Goal: Information Seeking & Learning: Learn about a topic

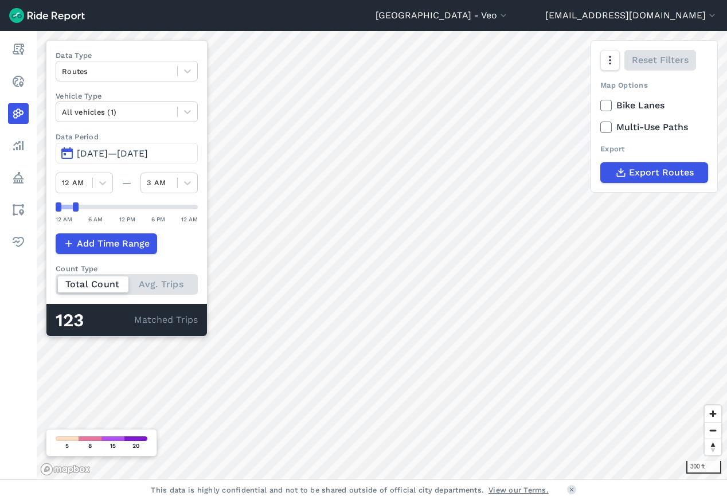
click at [96, 152] on span "[DATE]—[DATE]" at bounding box center [112, 153] width 71 height 11
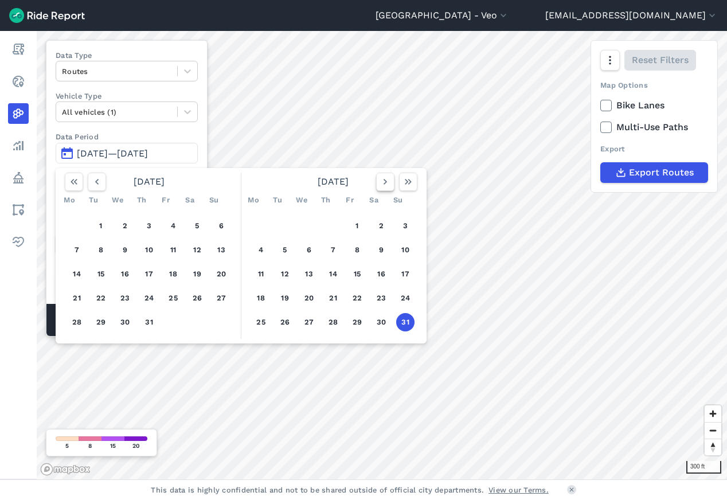
click at [389, 183] on icon "button" at bounding box center [385, 181] width 11 height 11
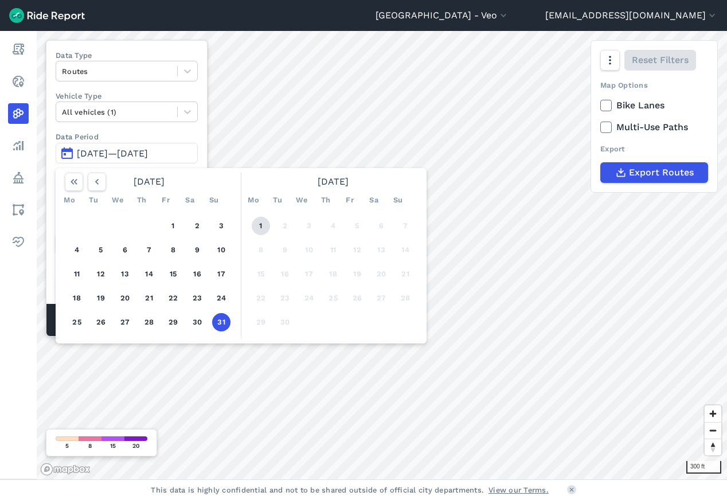
click at [265, 228] on button "1" at bounding box center [261, 226] width 18 height 18
click at [261, 227] on button "1" at bounding box center [261, 226] width 18 height 18
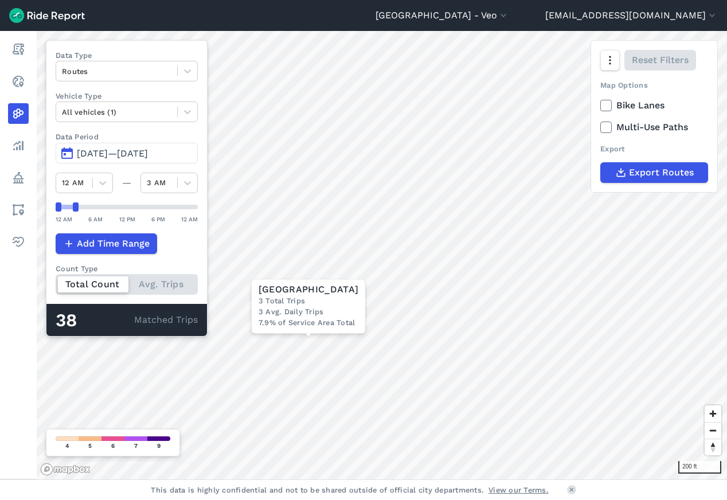
click at [92, 154] on span "[DATE]—[DATE]" at bounding box center [112, 153] width 71 height 11
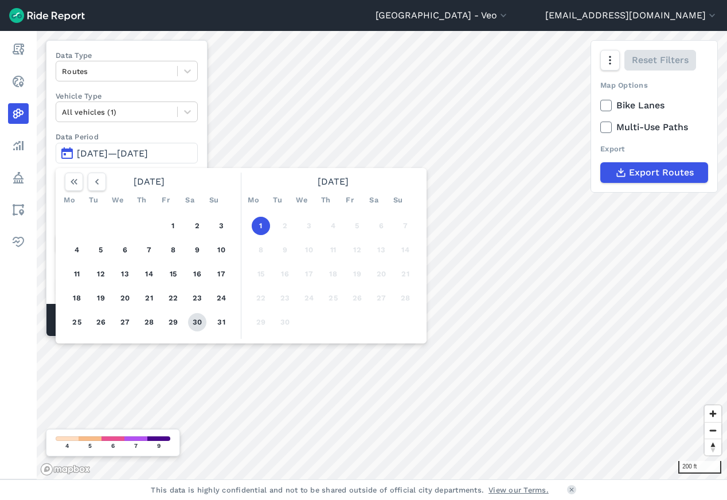
click at [193, 324] on button "30" at bounding box center [197, 322] width 18 height 18
click at [192, 326] on button "30" at bounding box center [197, 322] width 18 height 18
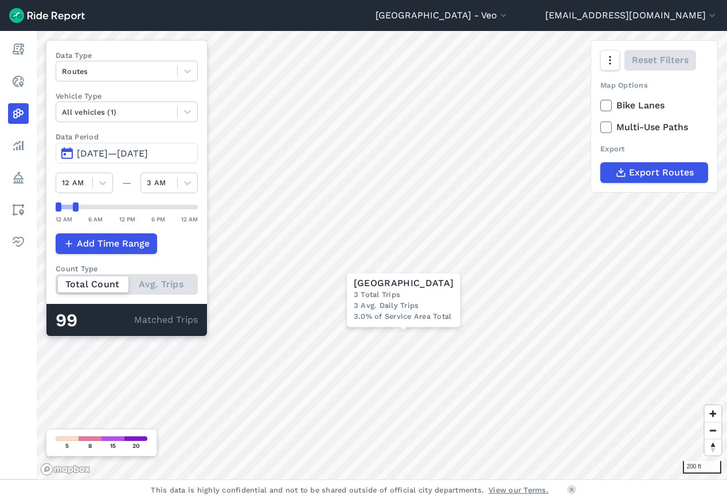
click at [88, 150] on span "[DATE]—[DATE]" at bounding box center [112, 153] width 71 height 11
click at [90, 153] on span "[DATE]—[DATE]" at bounding box center [112, 153] width 71 height 11
click at [89, 153] on span "[DATE]—[DATE]" at bounding box center [112, 153] width 71 height 11
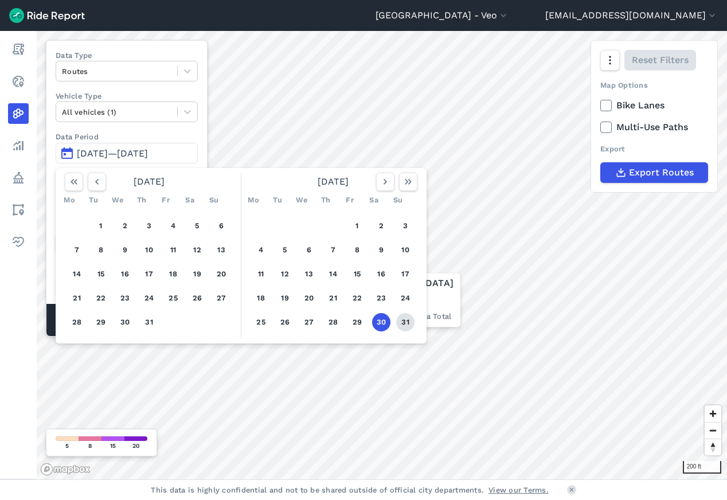
click at [400, 324] on button "31" at bounding box center [405, 322] width 18 height 18
click at [400, 324] on div "[GEOGRAPHIC_DATA] 3 Total Trips 3 Avg. Daily Trips 3.0% of Service Area Total" at bounding box center [404, 300] width 114 height 54
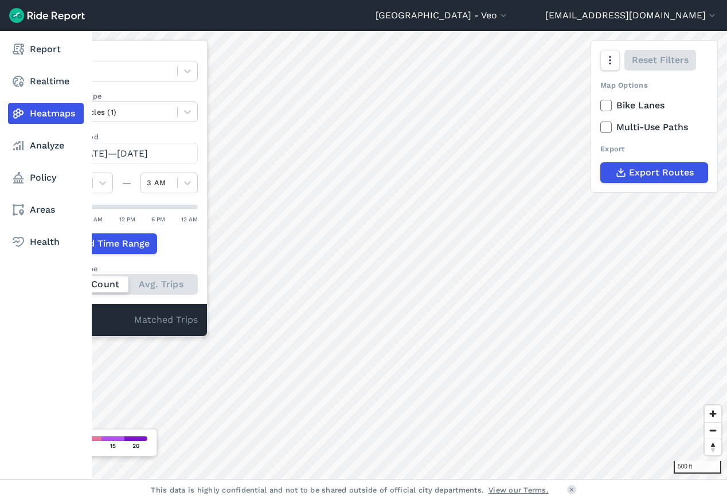
click at [23, 115] on icon at bounding box center [18, 114] width 14 height 14
click at [25, 49] on icon at bounding box center [18, 49] width 14 height 14
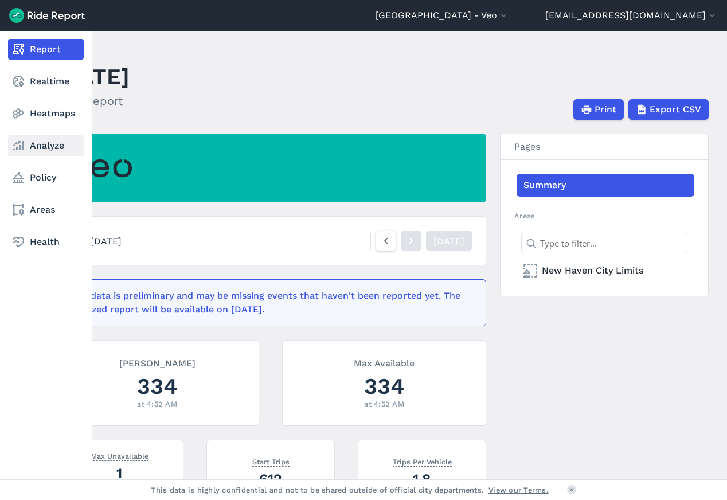
click at [51, 147] on link "Analyze" at bounding box center [46, 145] width 76 height 21
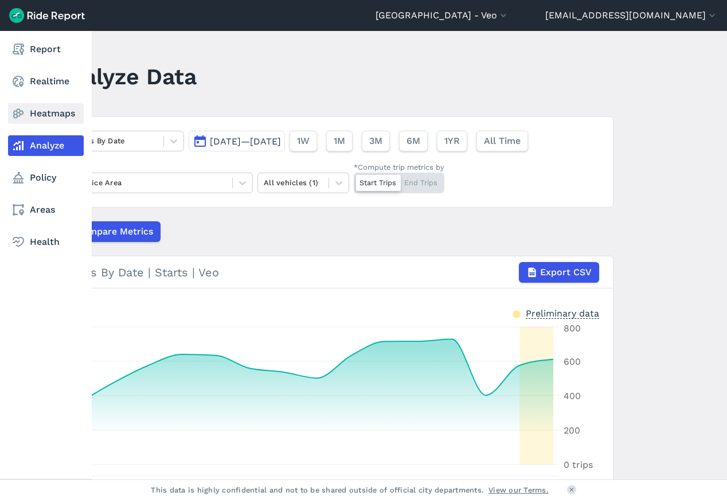
click at [46, 107] on link "Heatmaps" at bounding box center [46, 113] width 76 height 21
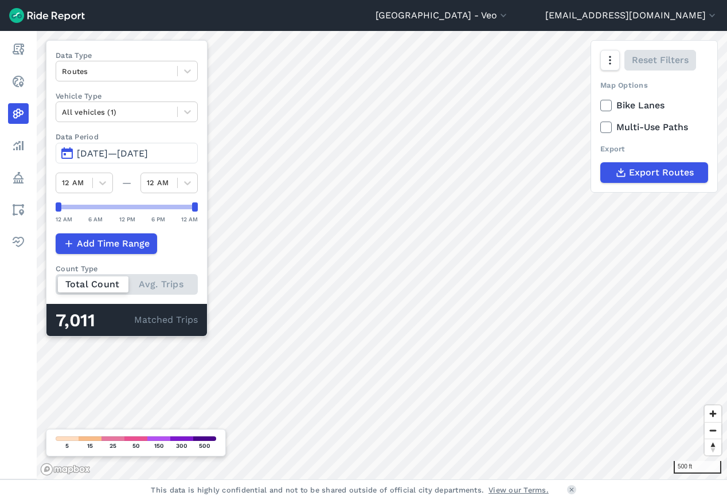
click at [84, 150] on span "[DATE]—[DATE]" at bounding box center [112, 153] width 71 height 11
click at [90, 154] on span "[DATE]—[DATE]" at bounding box center [112, 153] width 71 height 11
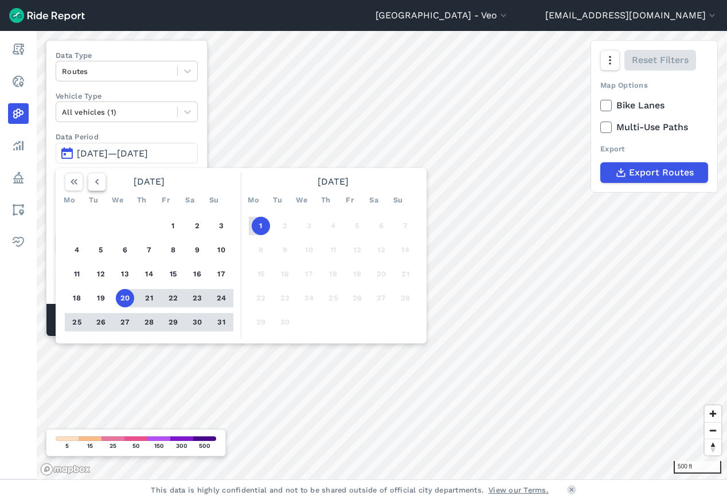
click at [94, 179] on icon "button" at bounding box center [96, 181] width 11 height 11
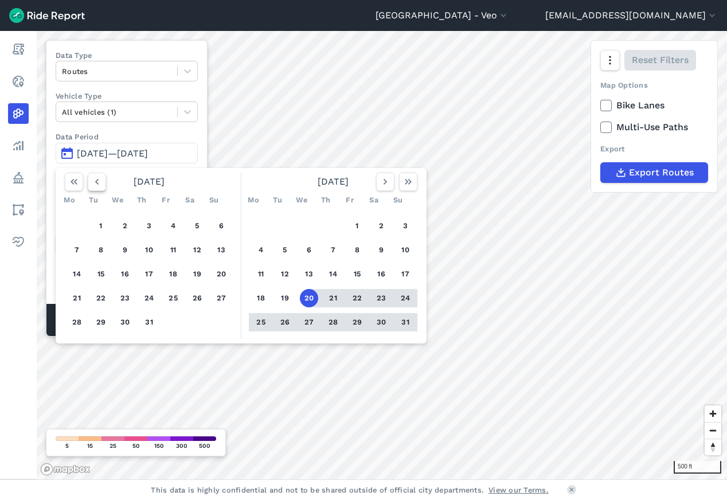
click at [94, 178] on icon "button" at bounding box center [96, 181] width 11 height 11
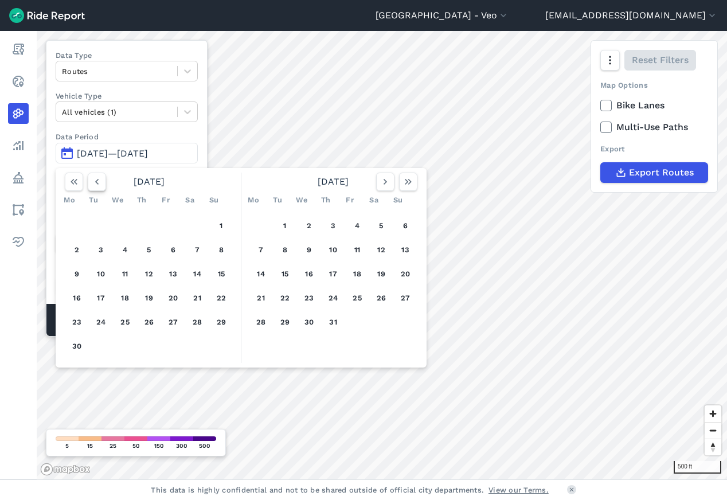
click at [94, 178] on icon "button" at bounding box center [96, 181] width 11 height 11
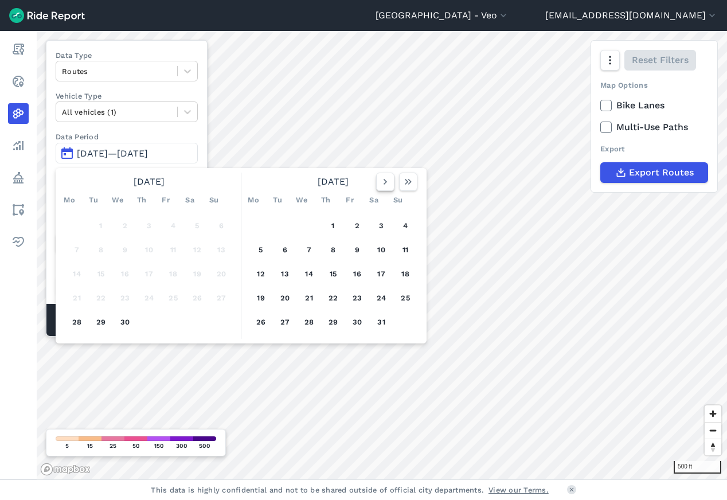
click at [386, 181] on use "button" at bounding box center [385, 182] width 3 height 6
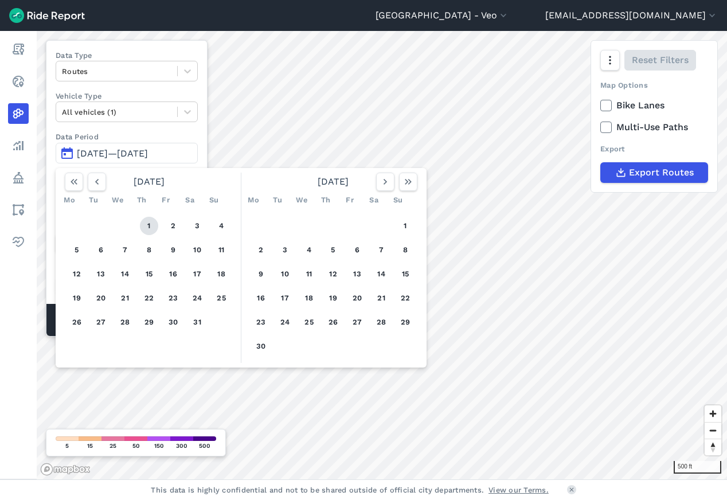
click at [146, 227] on button "1" at bounding box center [149, 226] width 18 height 18
click at [387, 185] on icon "button" at bounding box center [385, 181] width 11 height 11
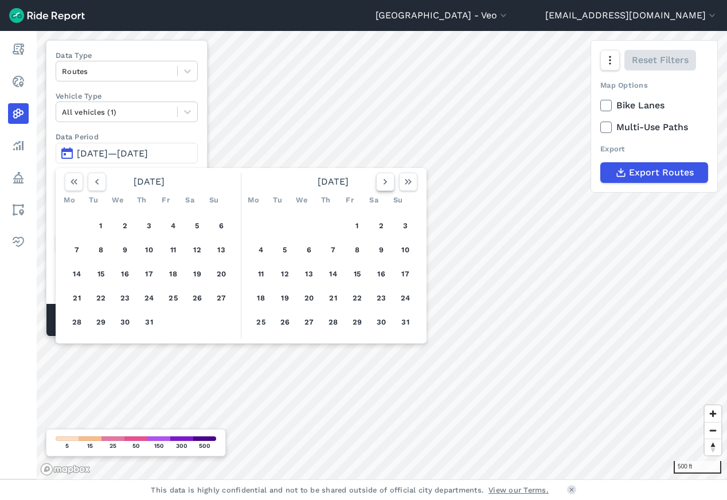
click at [387, 185] on icon "button" at bounding box center [385, 181] width 11 height 11
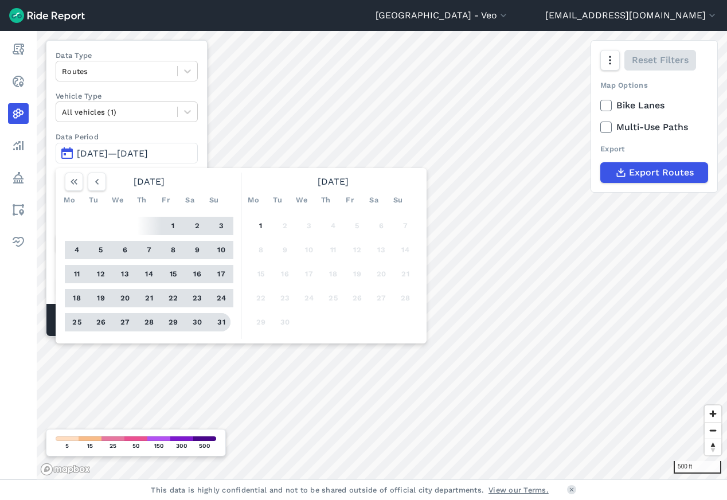
click at [224, 321] on button "31" at bounding box center [221, 322] width 18 height 18
